Goal: Task Accomplishment & Management: Manage account settings

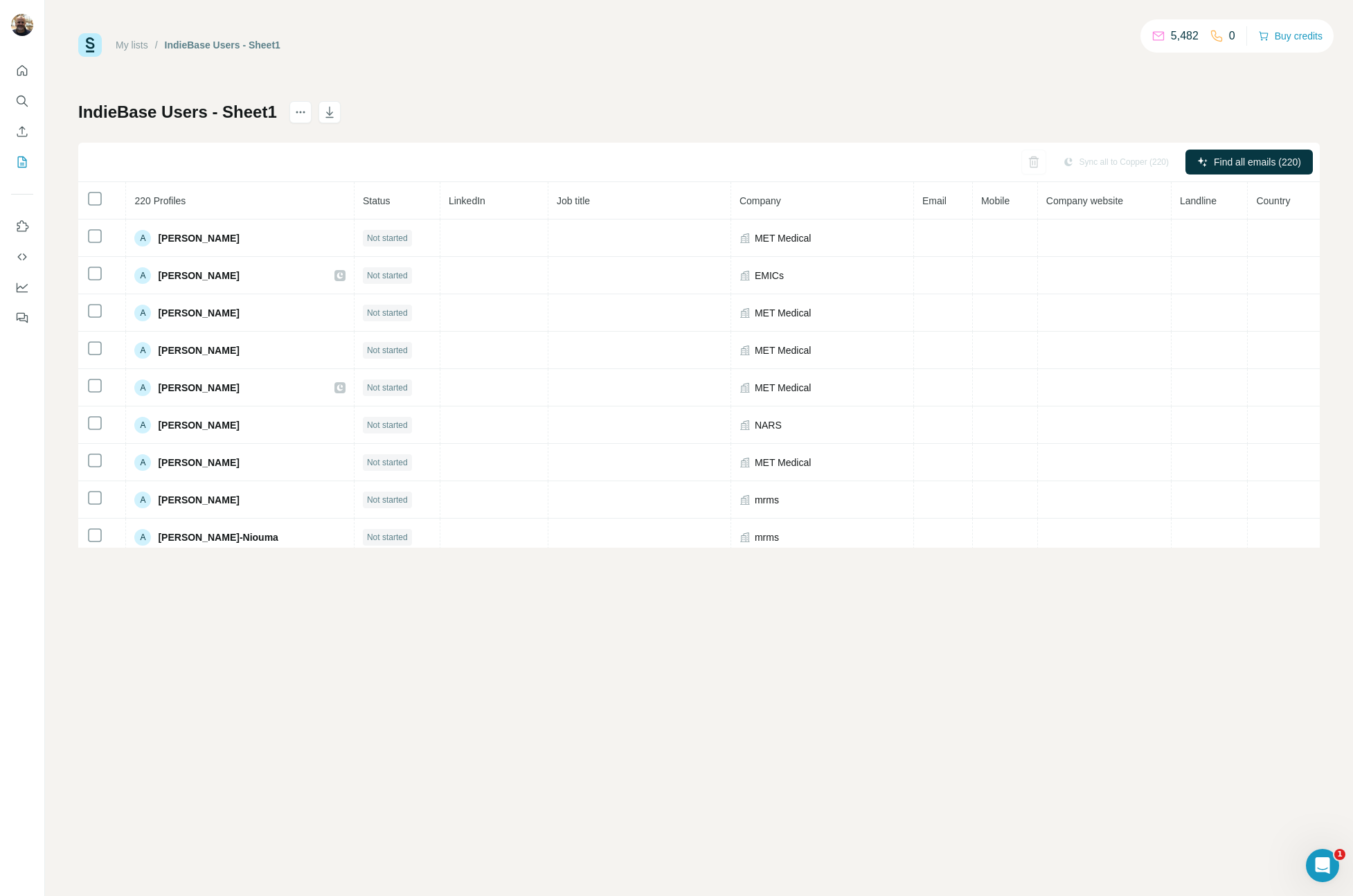
click at [402, 774] on div "My lists / IndieBase Users - Sheet1 5,482 0 Buy credits IndieBase Users - Sheet…" at bounding box center [699, 448] width 1308 height 896
click at [1252, 159] on span "Find all emails (220)" at bounding box center [1257, 162] width 87 height 14
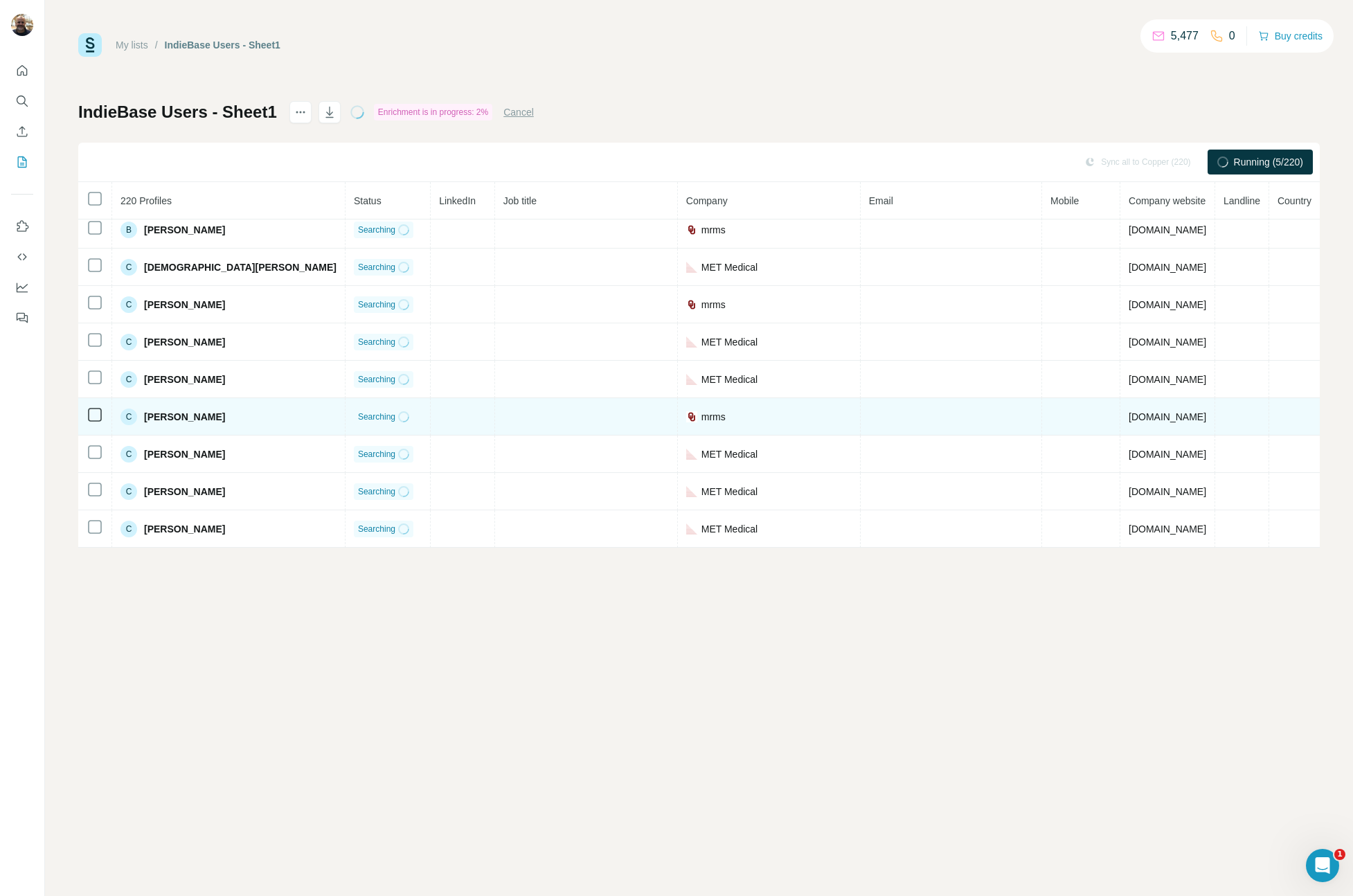
scroll to position [1167, 0]
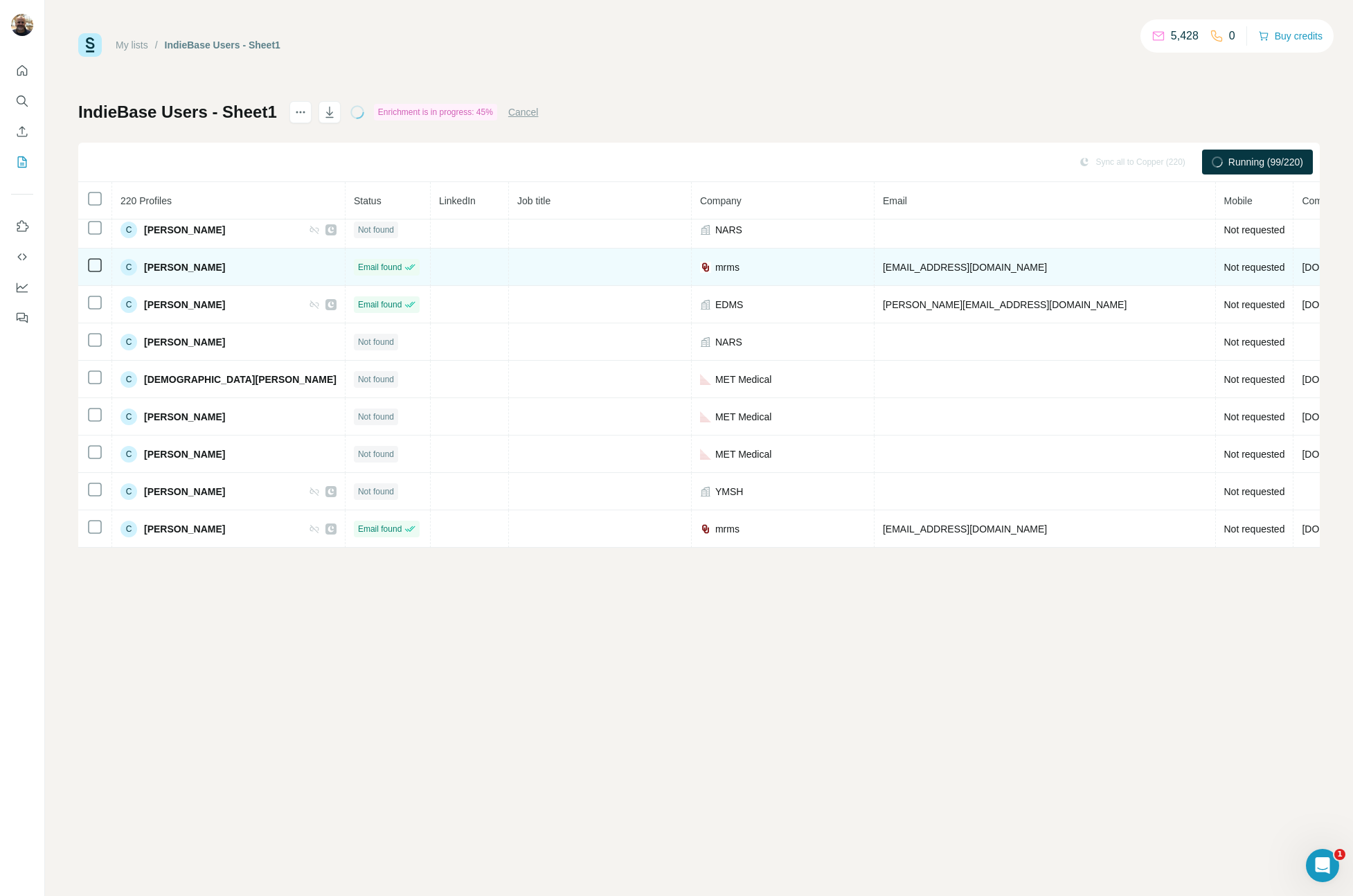
click at [716, 270] on span "mrms" at bounding box center [727, 267] width 25 height 14
click at [700, 267] on img at bounding box center [705, 267] width 11 height 11
click at [1302, 269] on span "[DOMAIN_NAME]" at bounding box center [1340, 267] width 77 height 11
drag, startPoint x: 1093, startPoint y: 269, endPoint x: 1115, endPoint y: 270, distance: 22.0
click at [1302, 270] on span "[DOMAIN_NAME]" at bounding box center [1340, 267] width 77 height 11
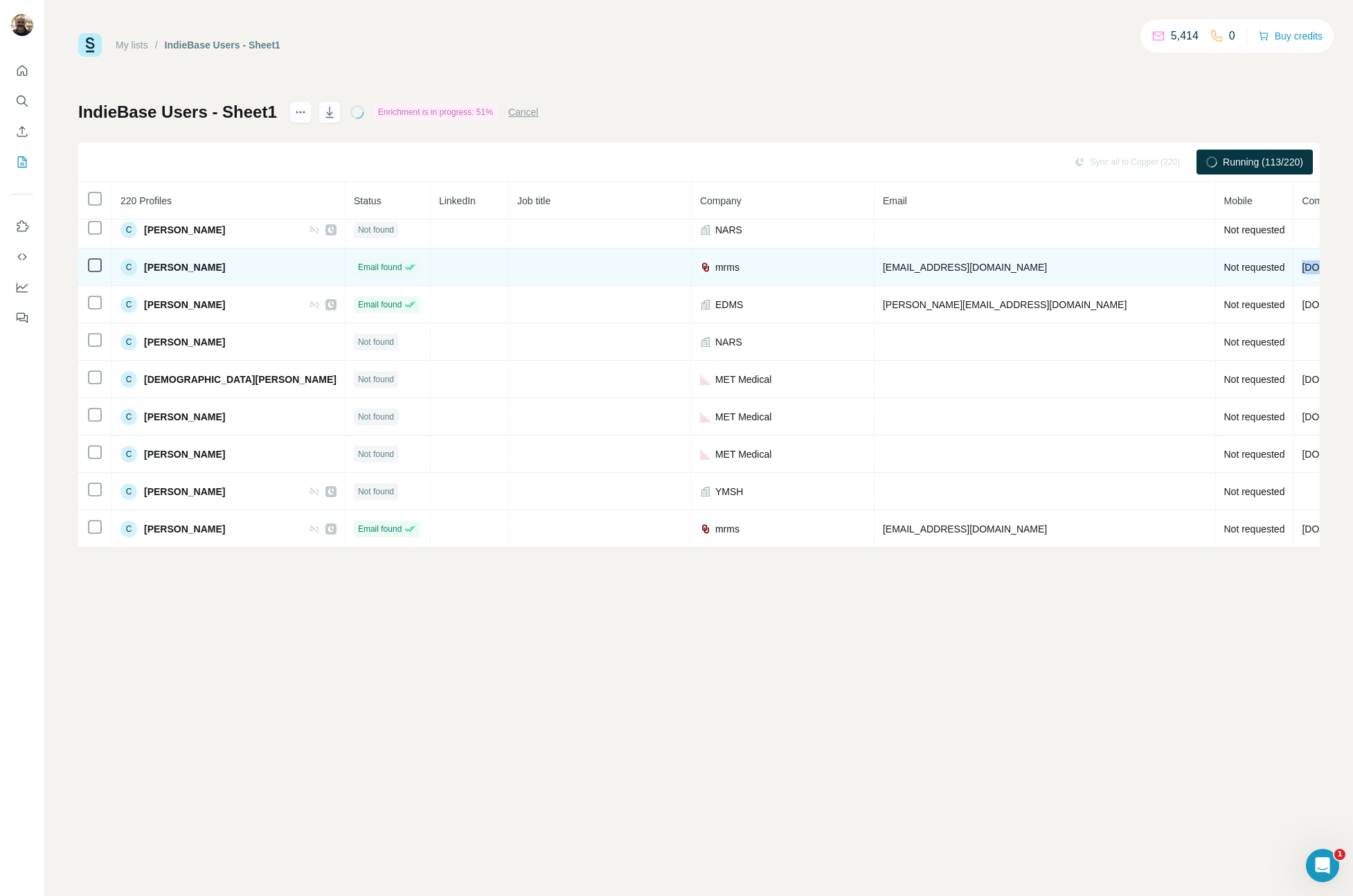
copy span "[DOMAIN_NAME]"
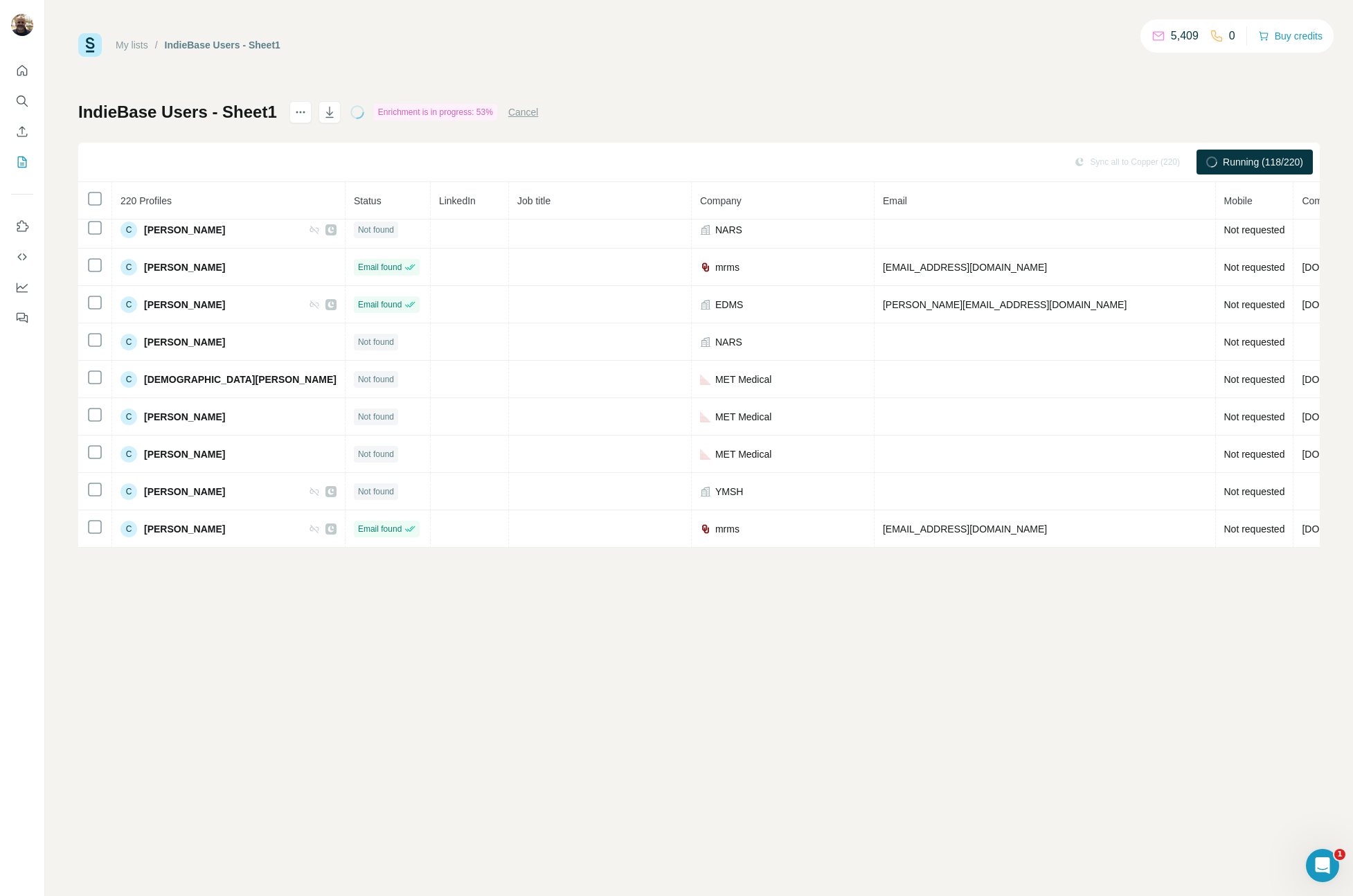
click at [1047, 682] on div "My lists / IndieBase Users - Sheet1 5,409 0 Buy credits IndieBase Users - Sheet…" at bounding box center [699, 448] width 1308 height 896
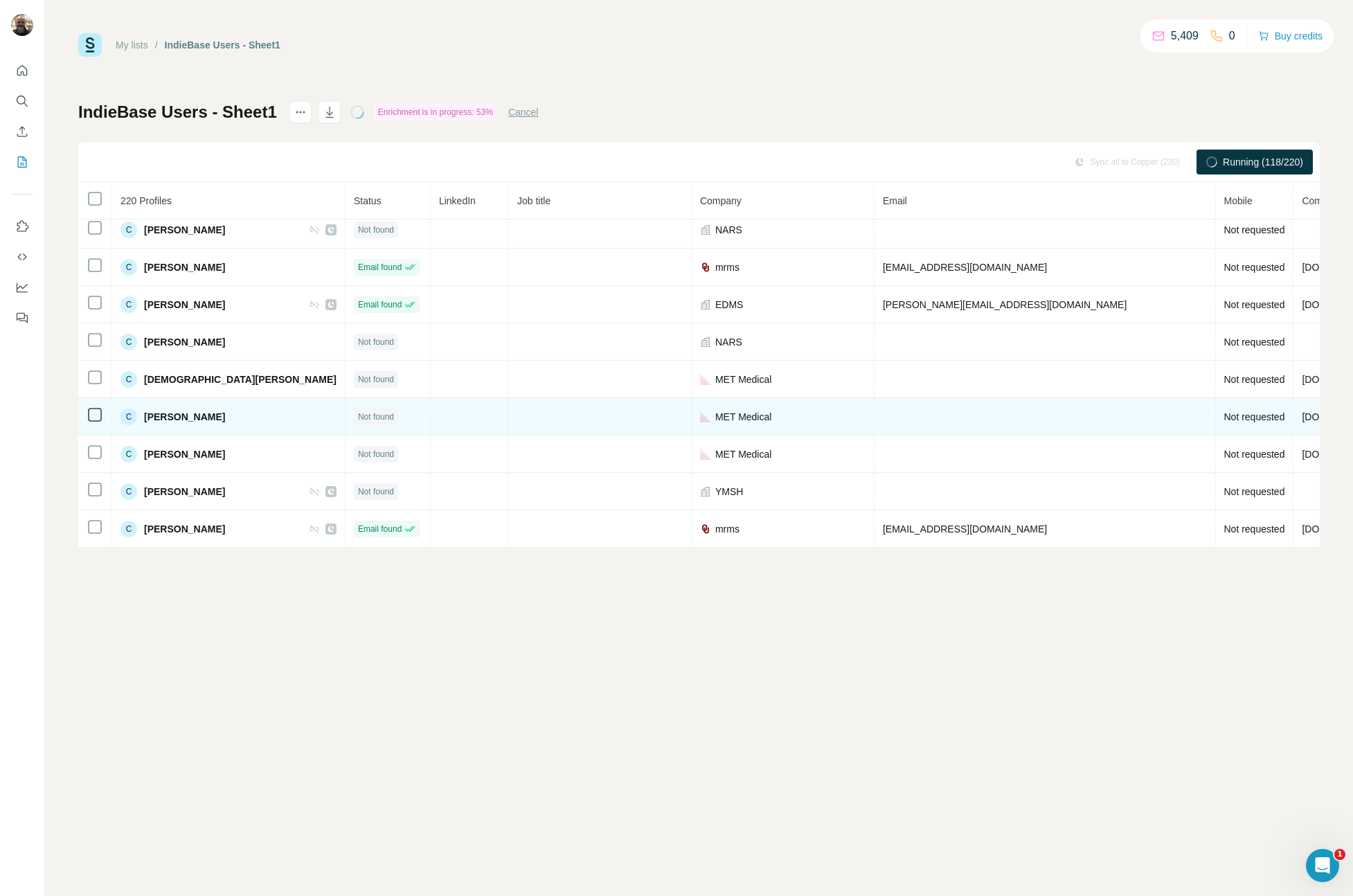
scroll to position [1548, 0]
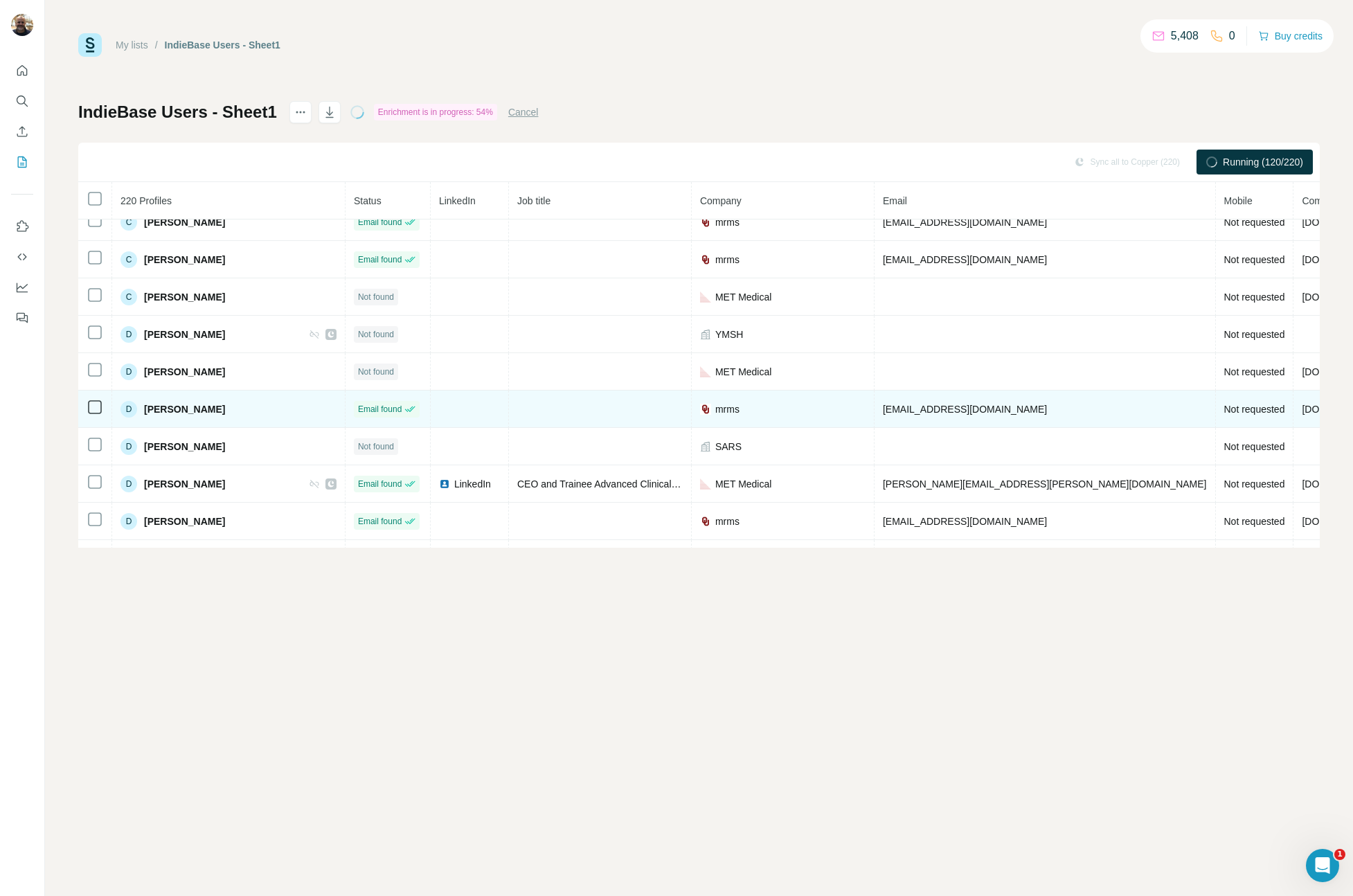
click at [716, 408] on span "mrms" at bounding box center [727, 409] width 25 height 14
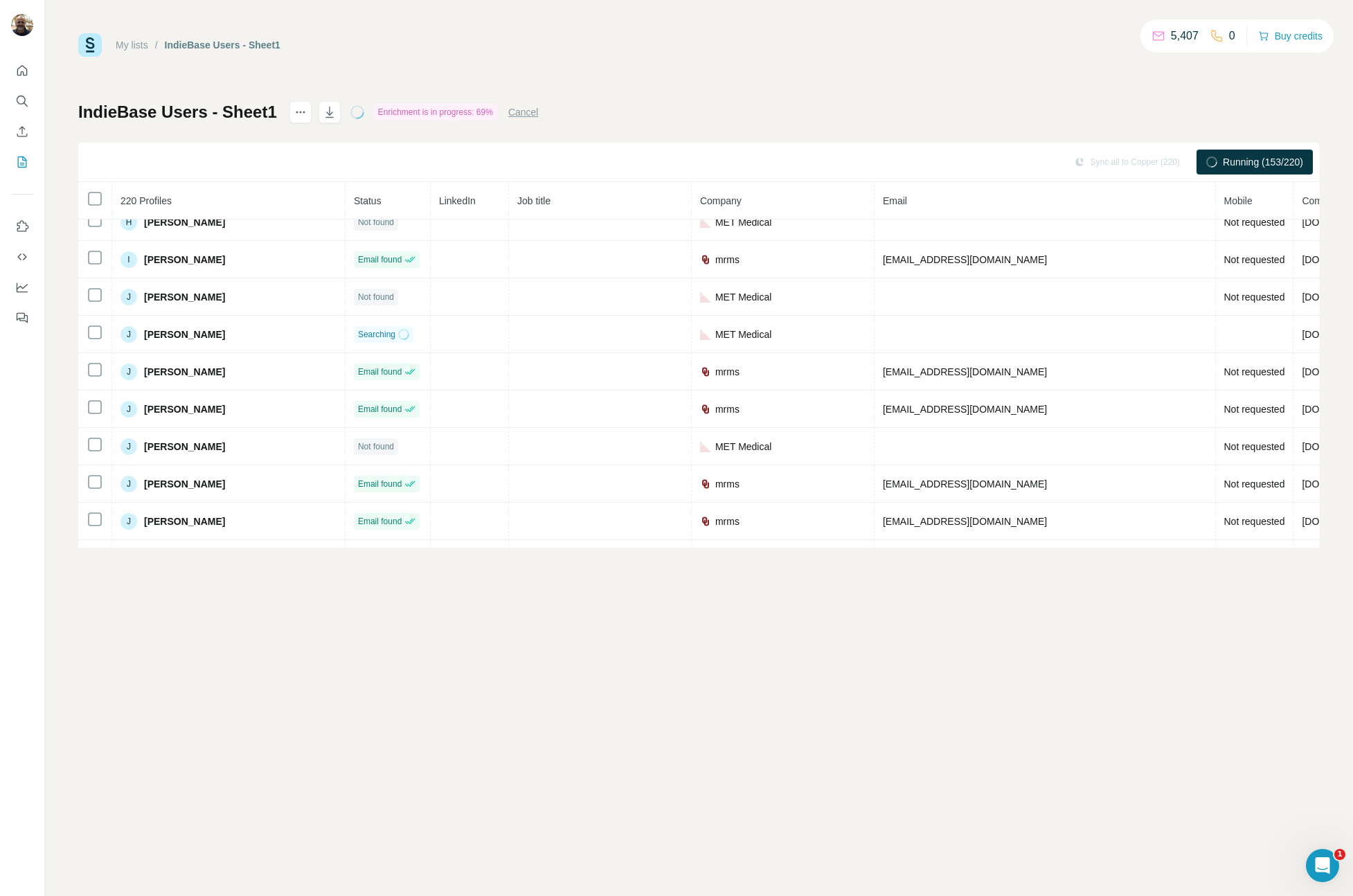
scroll to position [3417, 0]
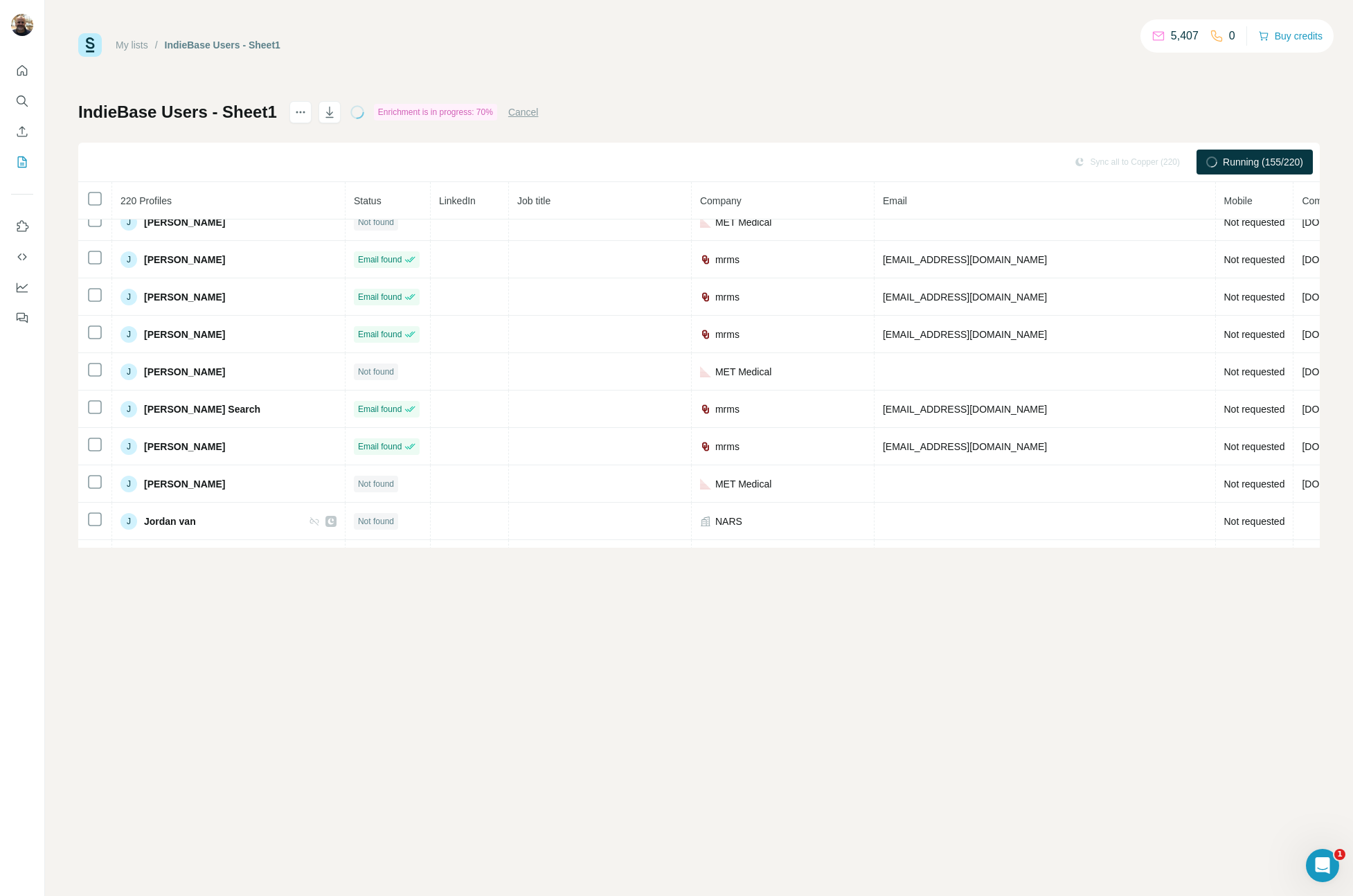
click at [529, 107] on button "Cancel" at bounding box center [523, 112] width 31 height 14
click at [299, 110] on icon "actions" at bounding box center [300, 112] width 14 height 14
click at [309, 140] on icon at bounding box center [304, 142] width 14 height 14
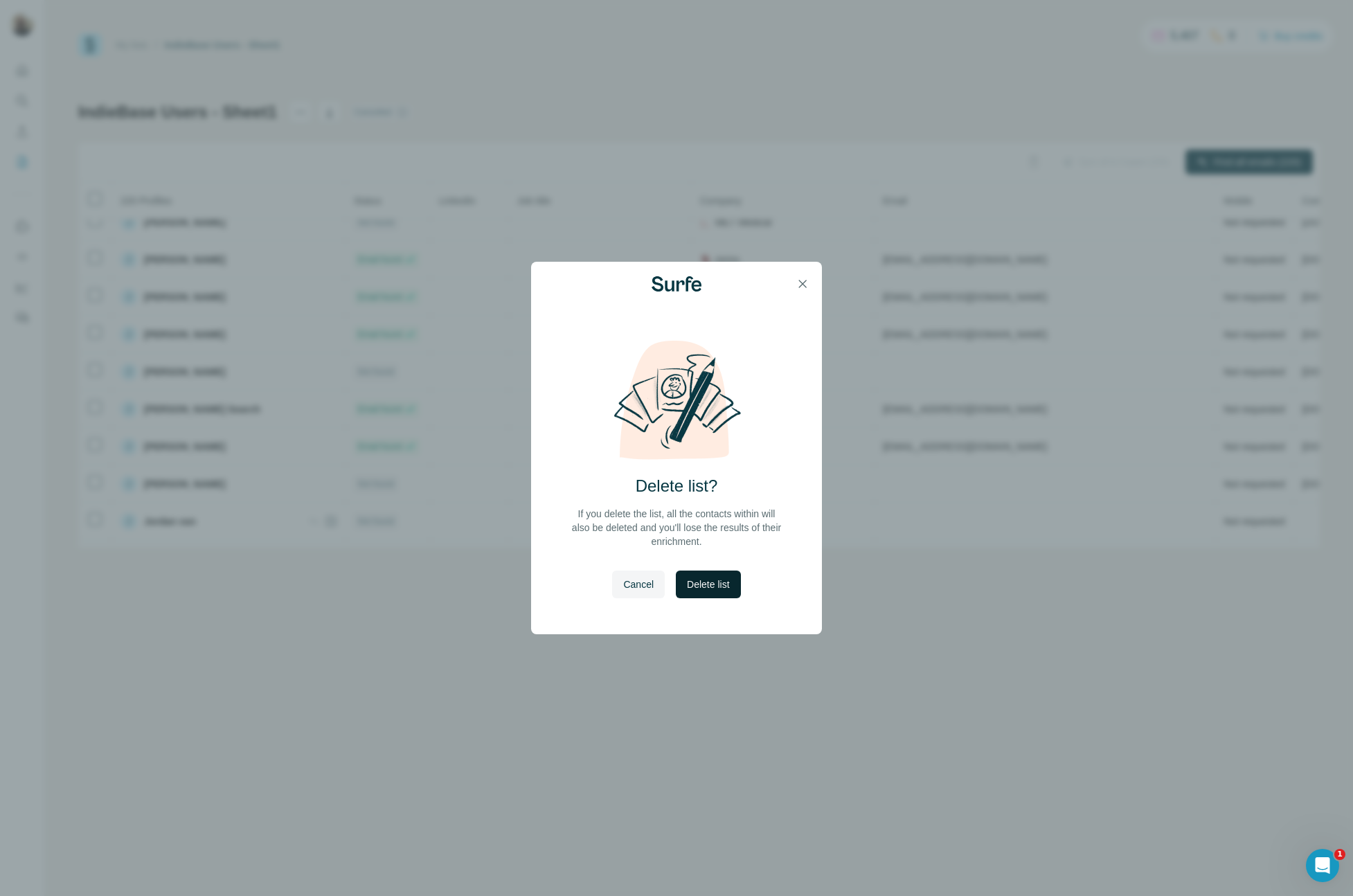
click at [710, 581] on span "Delete list" at bounding box center [708, 584] width 42 height 14
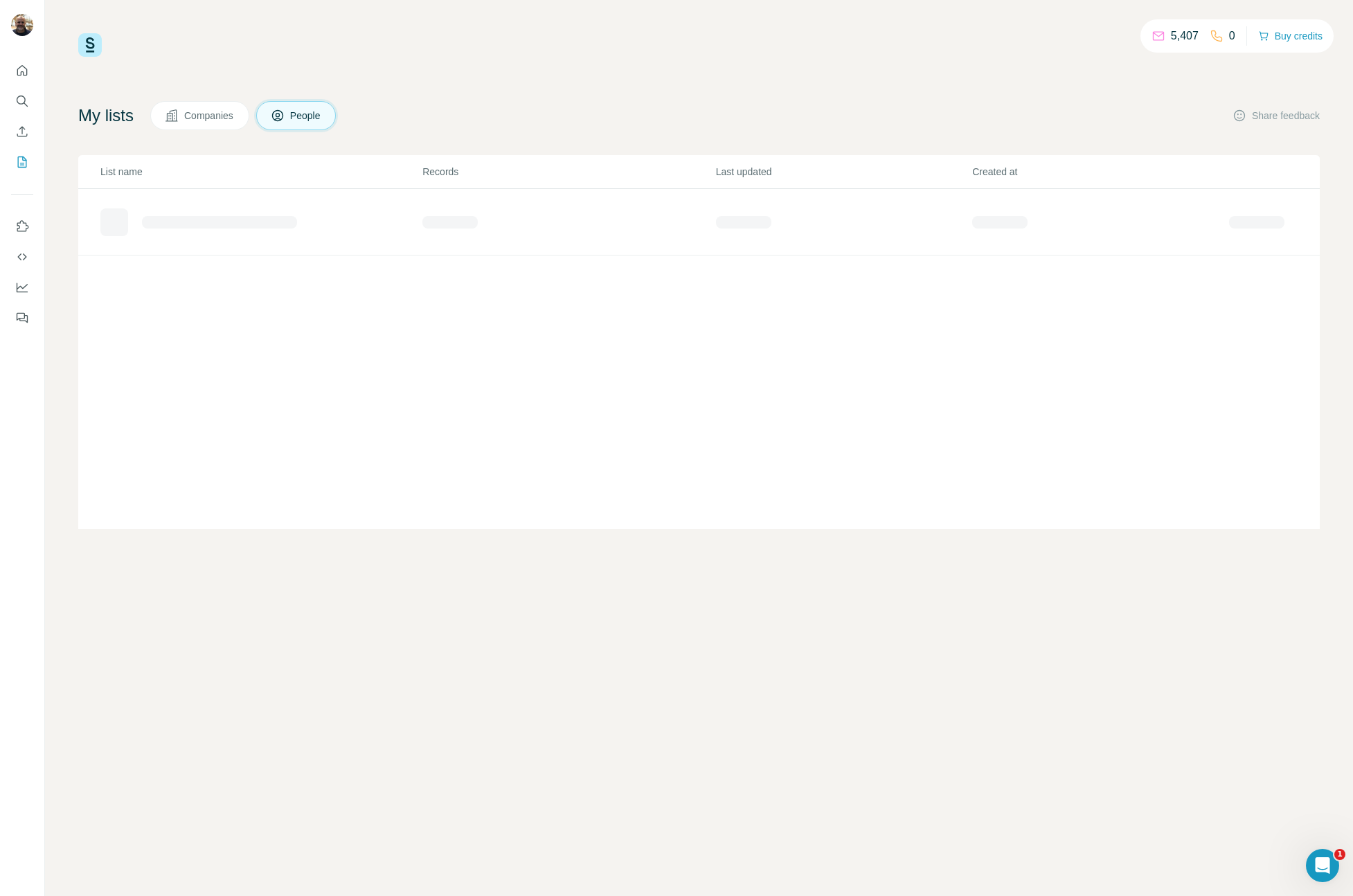
click at [328, 782] on div "5,407 0 Buy credits My lists Companies People Share feedback List name Records …" at bounding box center [699, 448] width 1308 height 896
